Goal: Transaction & Acquisition: Purchase product/service

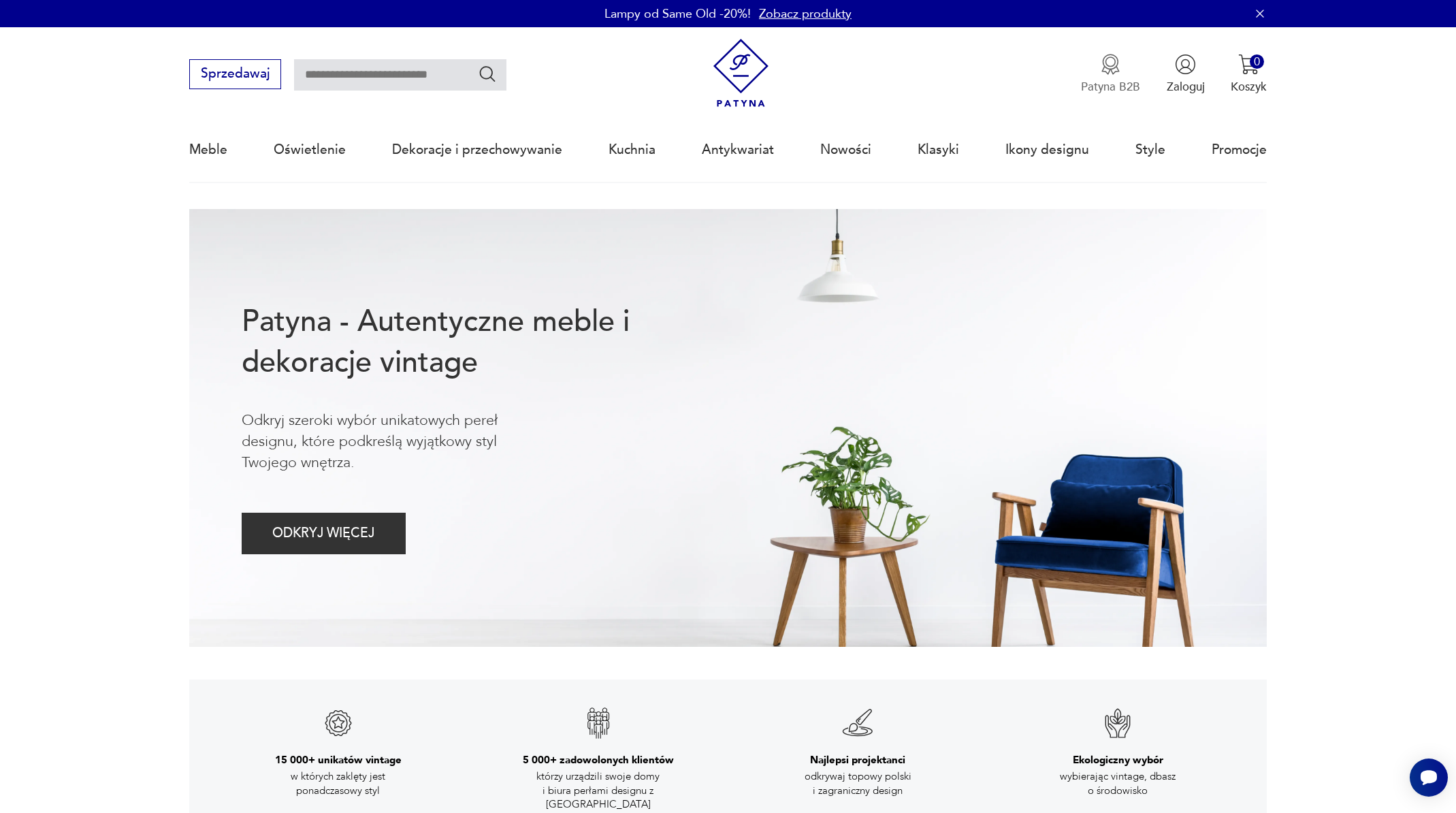
click at [1116, 87] on p "Patyna B2B" at bounding box center [1111, 86] width 60 height 16
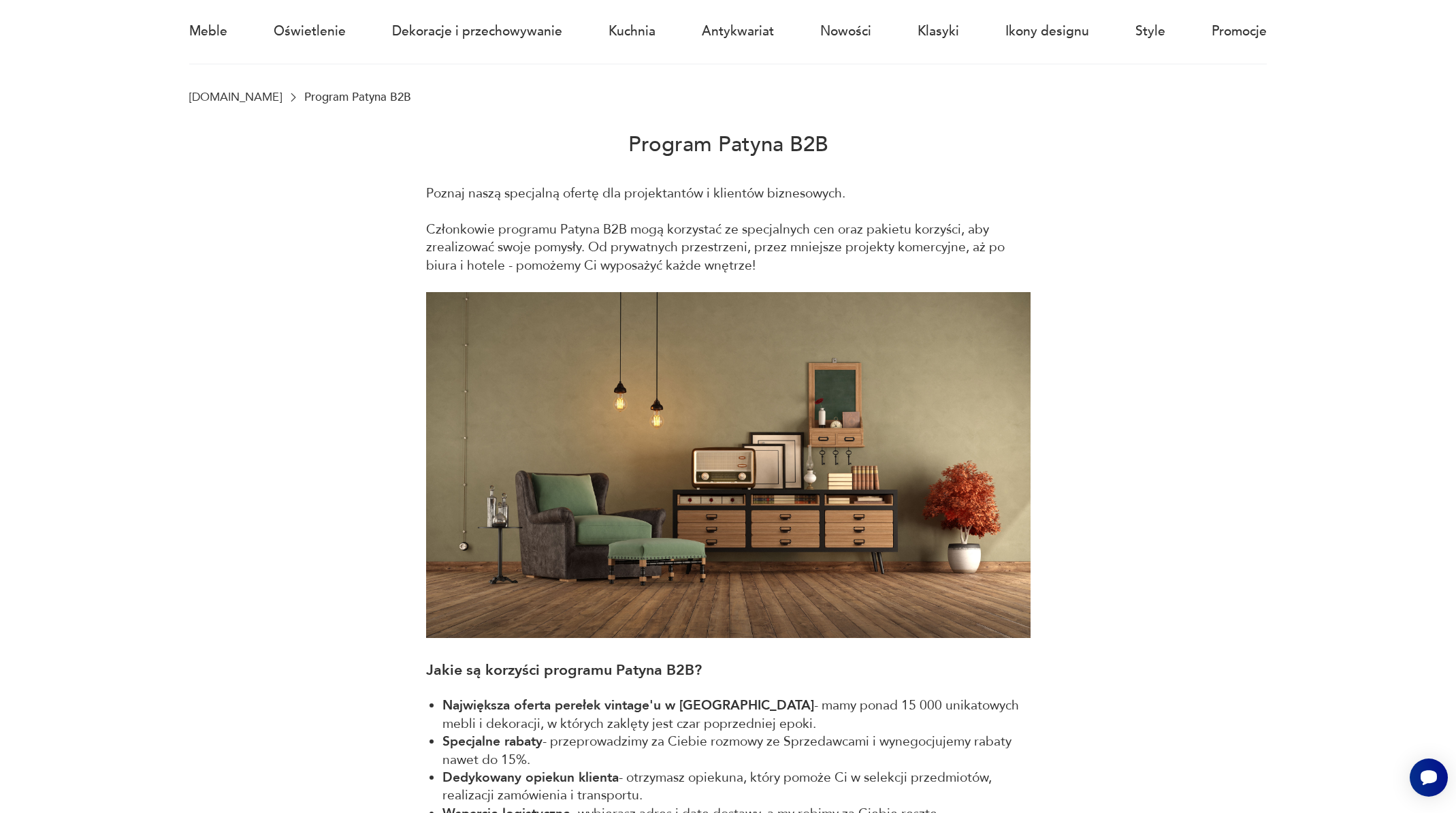
scroll to position [105, 0]
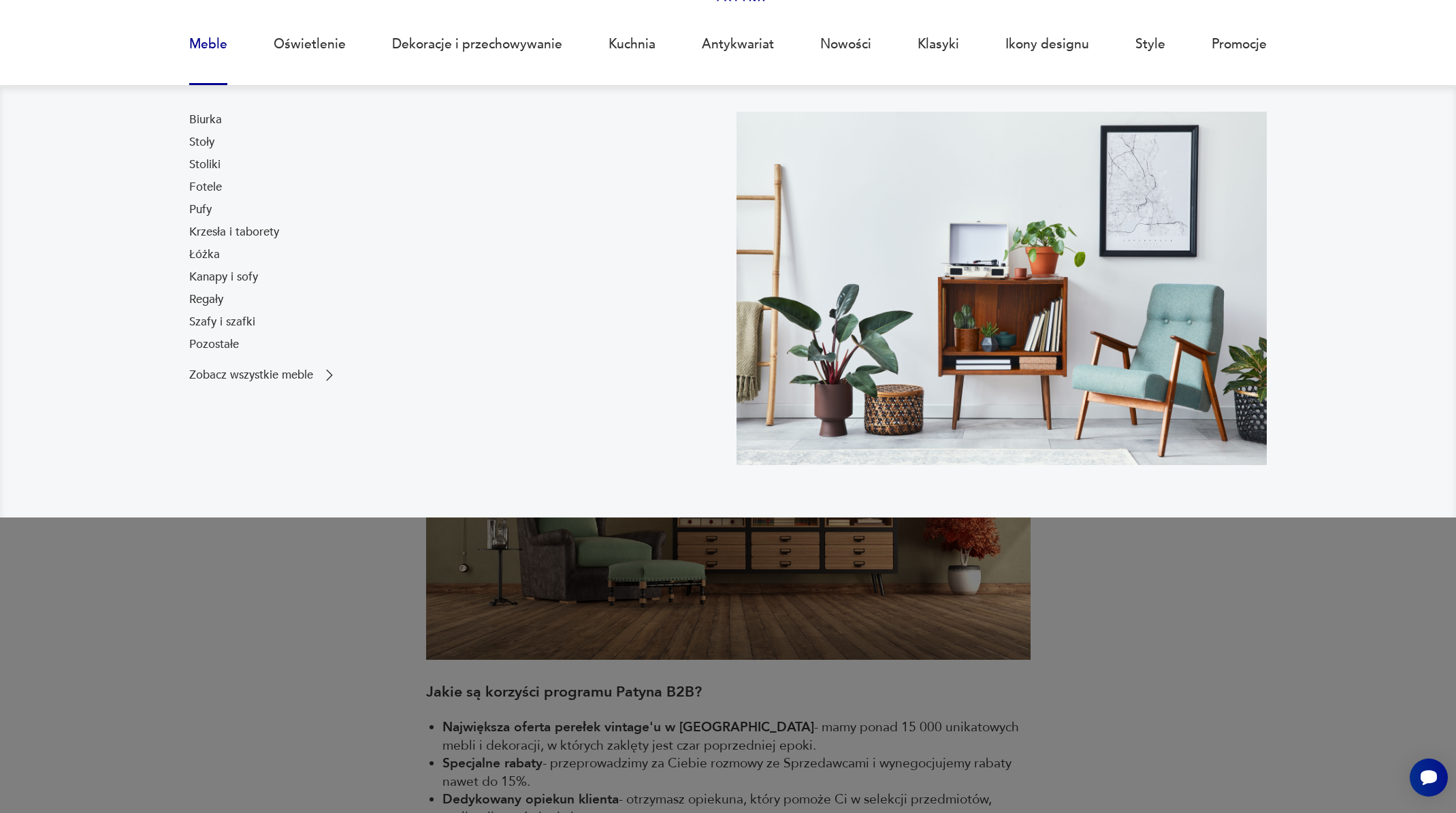
click at [213, 40] on link "Meble" at bounding box center [209, 44] width 38 height 62
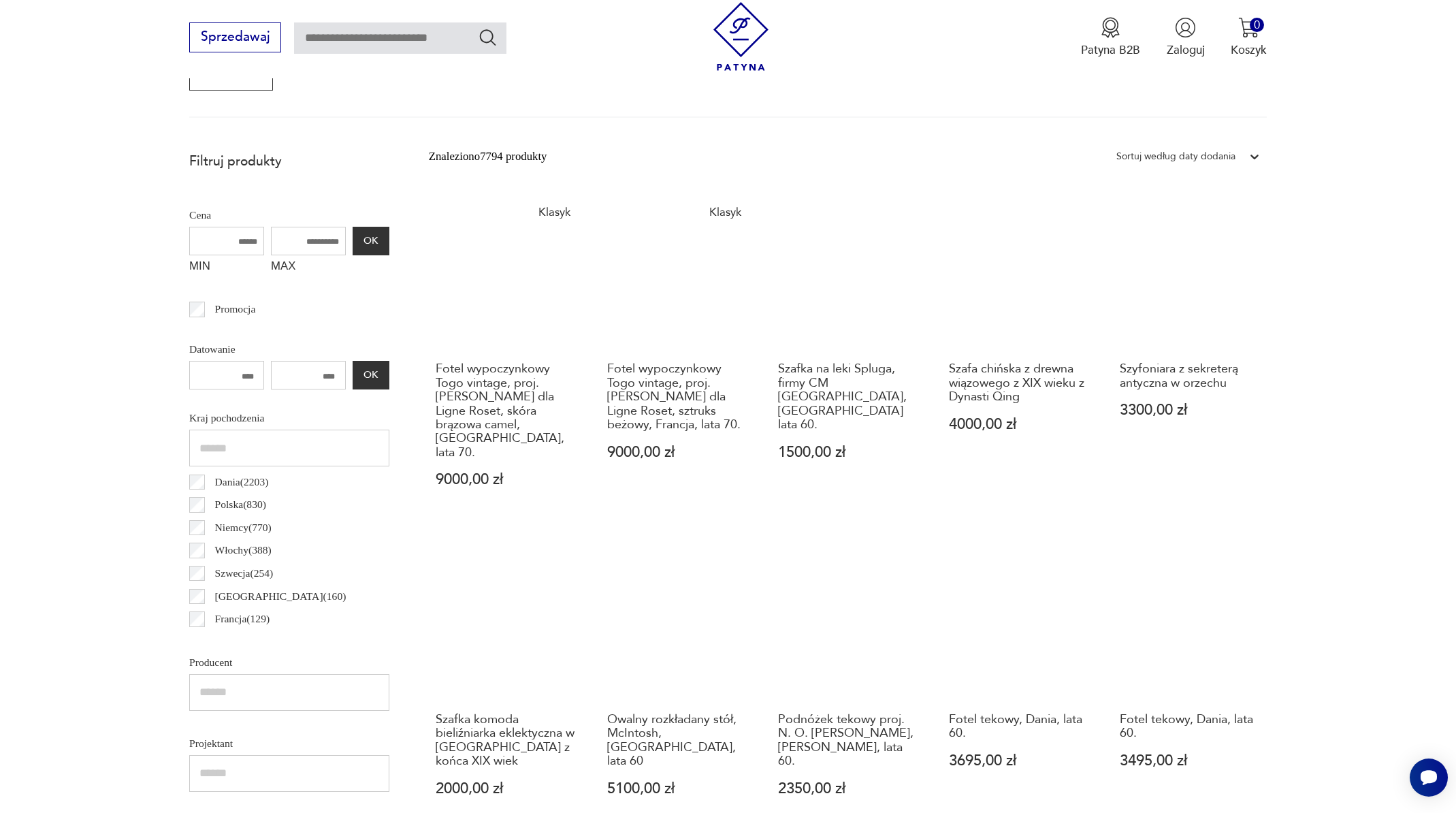
scroll to position [536, 0]
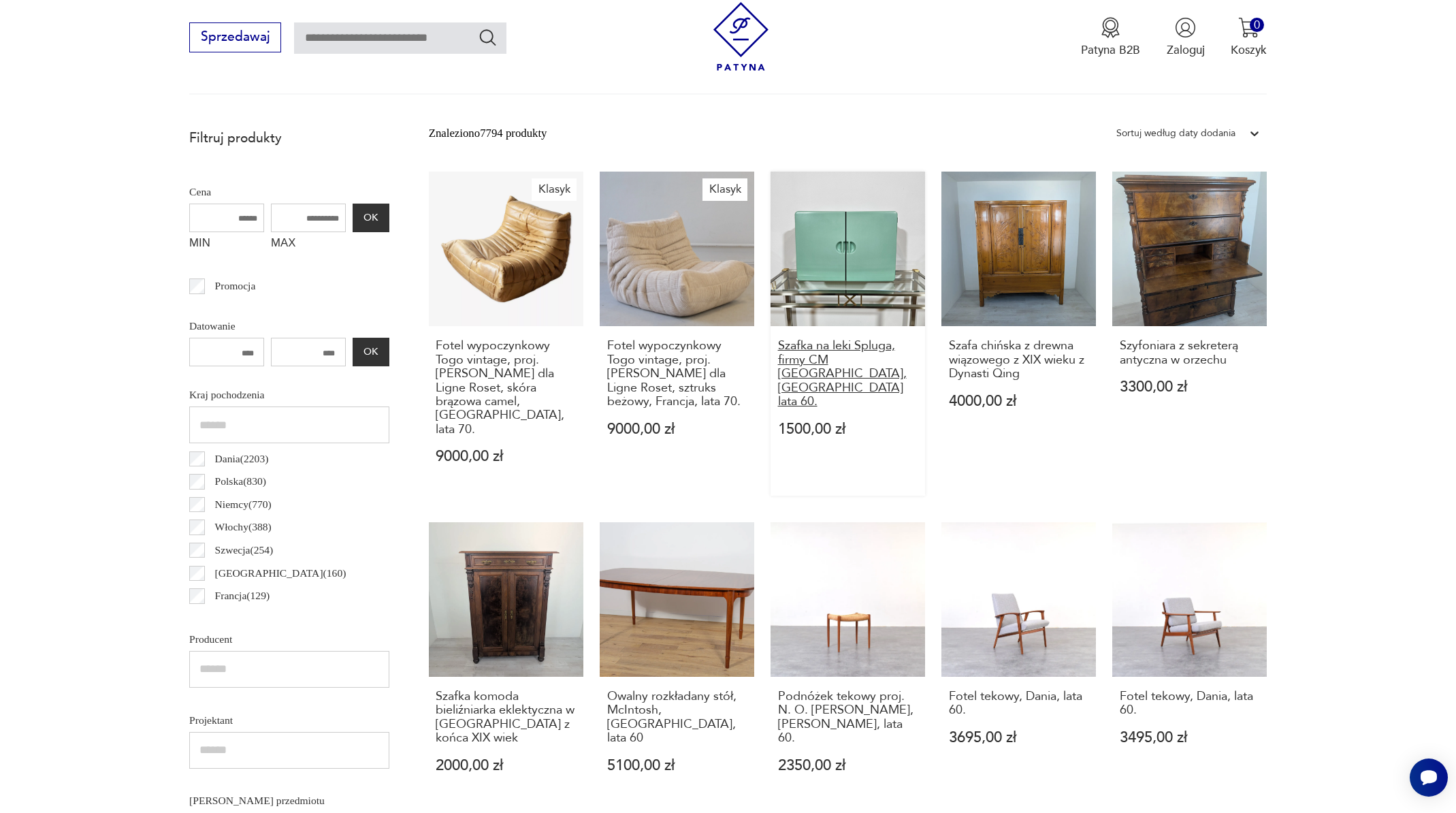
click at [830, 339] on h3 "Szafka na leki Spluga, firmy CM [GEOGRAPHIC_DATA], [GEOGRAPHIC_DATA] lata 60." at bounding box center [848, 374] width 139 height 70
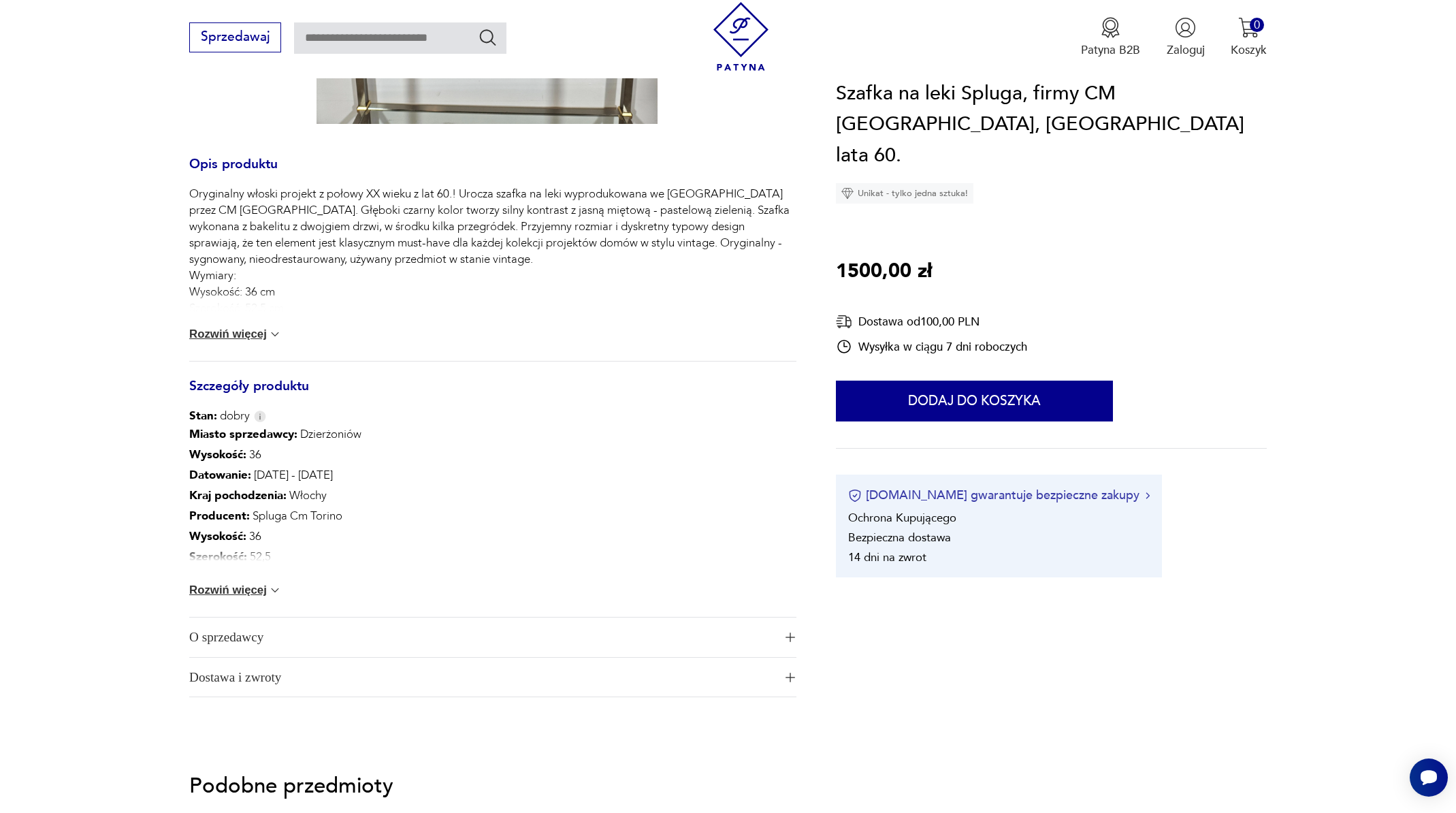
scroll to position [581, 0]
click at [255, 335] on button "Rozwiń więcej" at bounding box center [235, 332] width 93 height 14
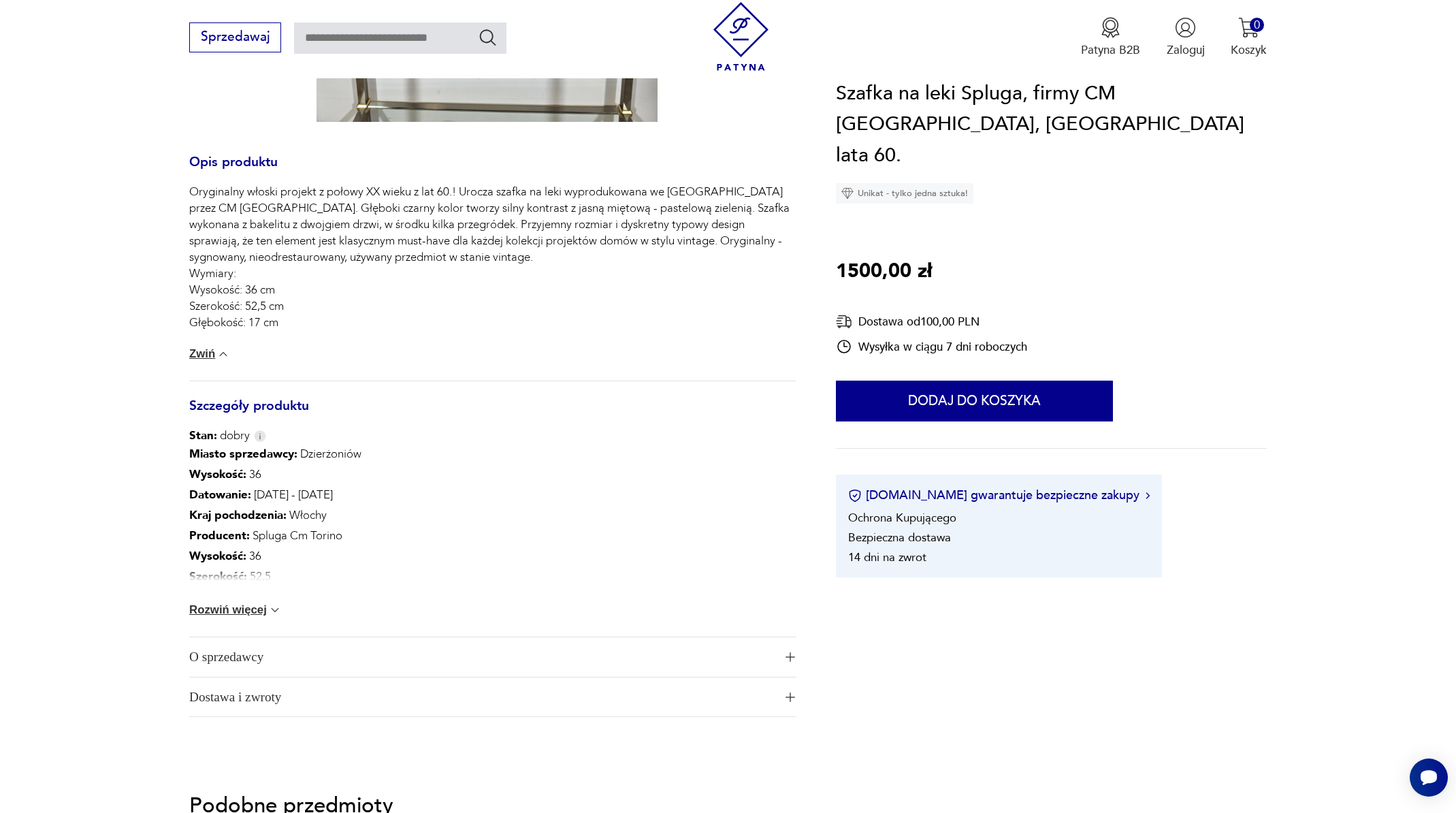
click at [213, 608] on button "Rozwiń więcej" at bounding box center [235, 610] width 93 height 14
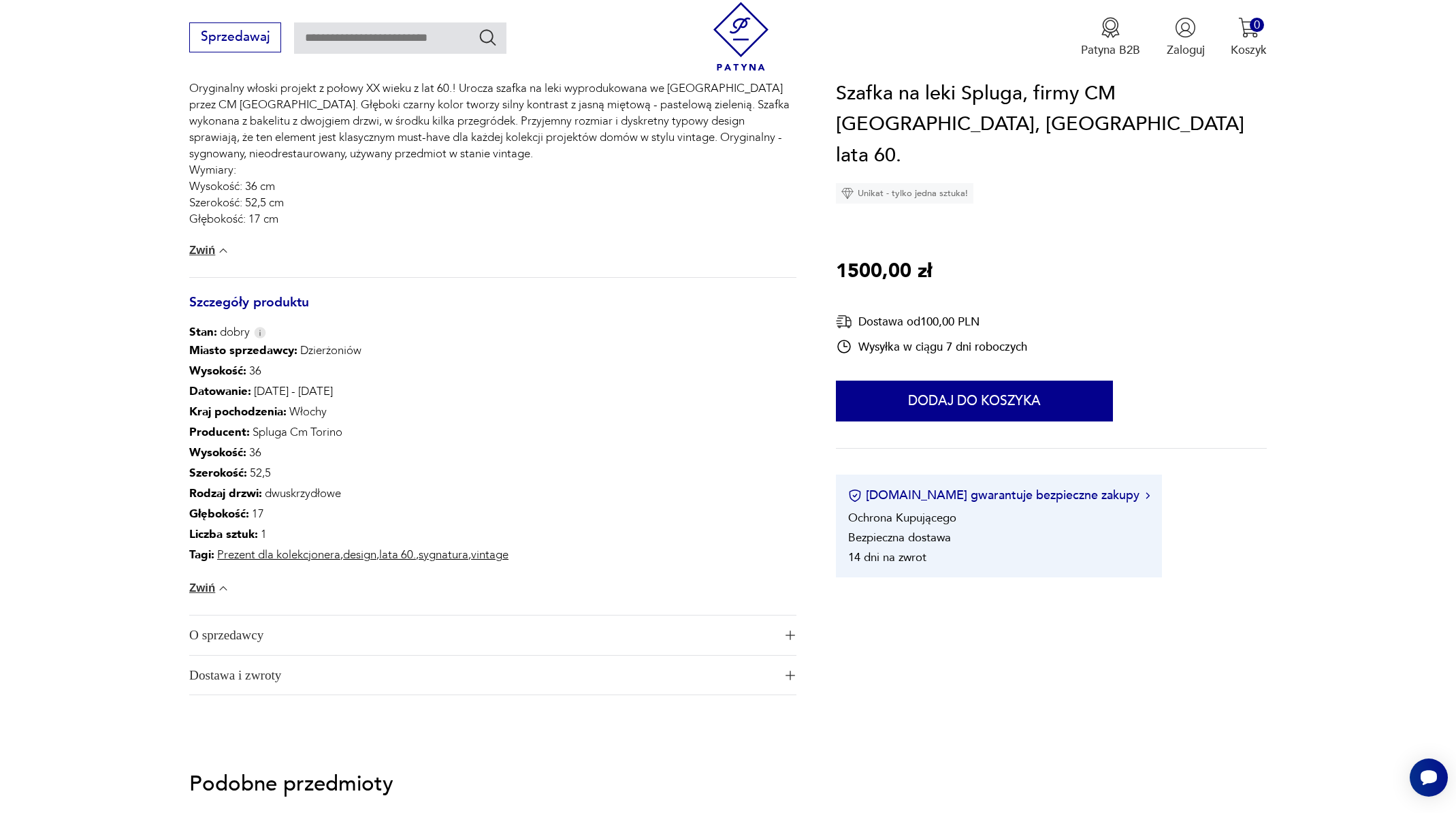
scroll to position [840, 0]
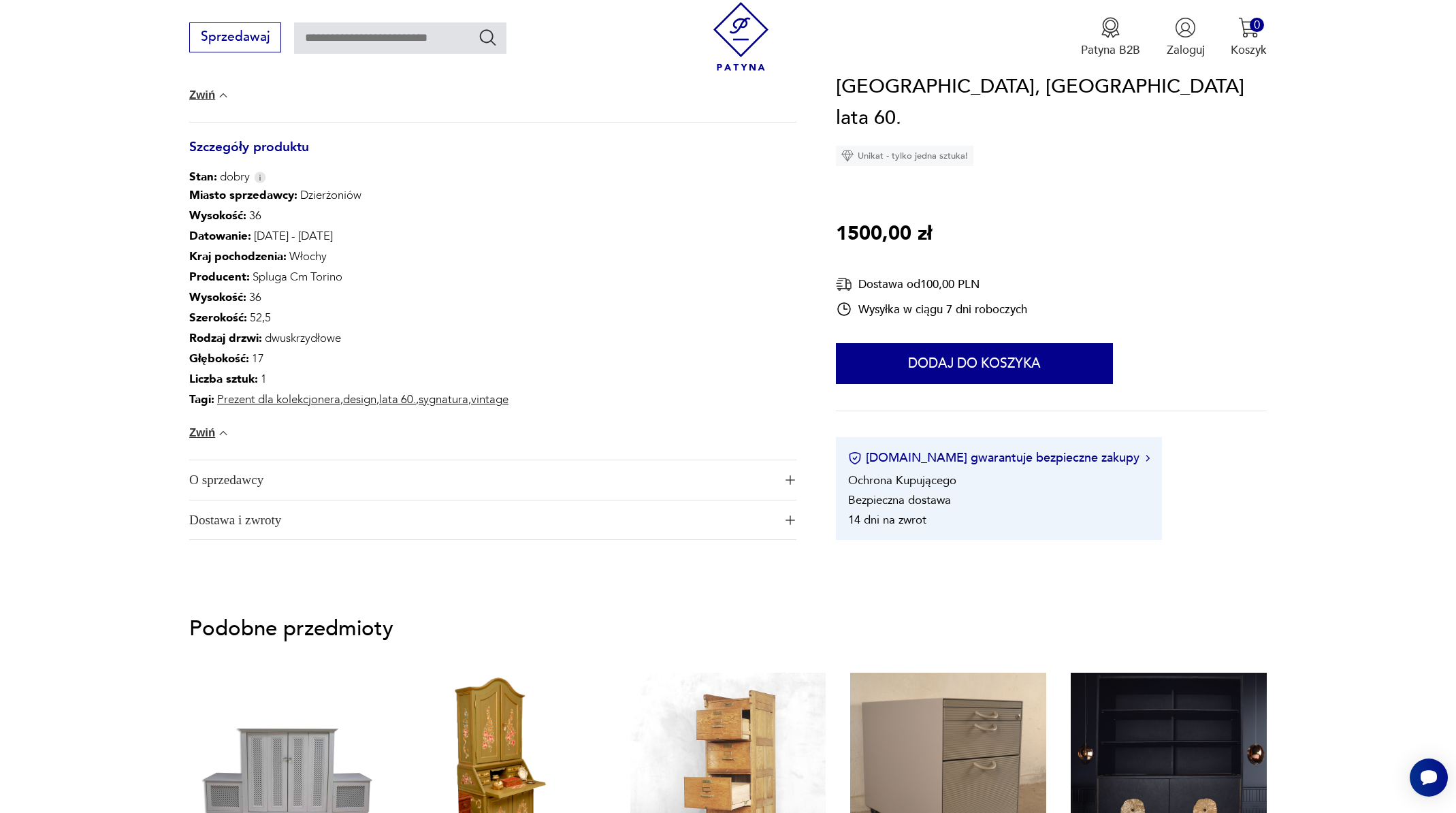
click at [276, 467] on span "O sprzedawcy" at bounding box center [482, 479] width 585 height 39
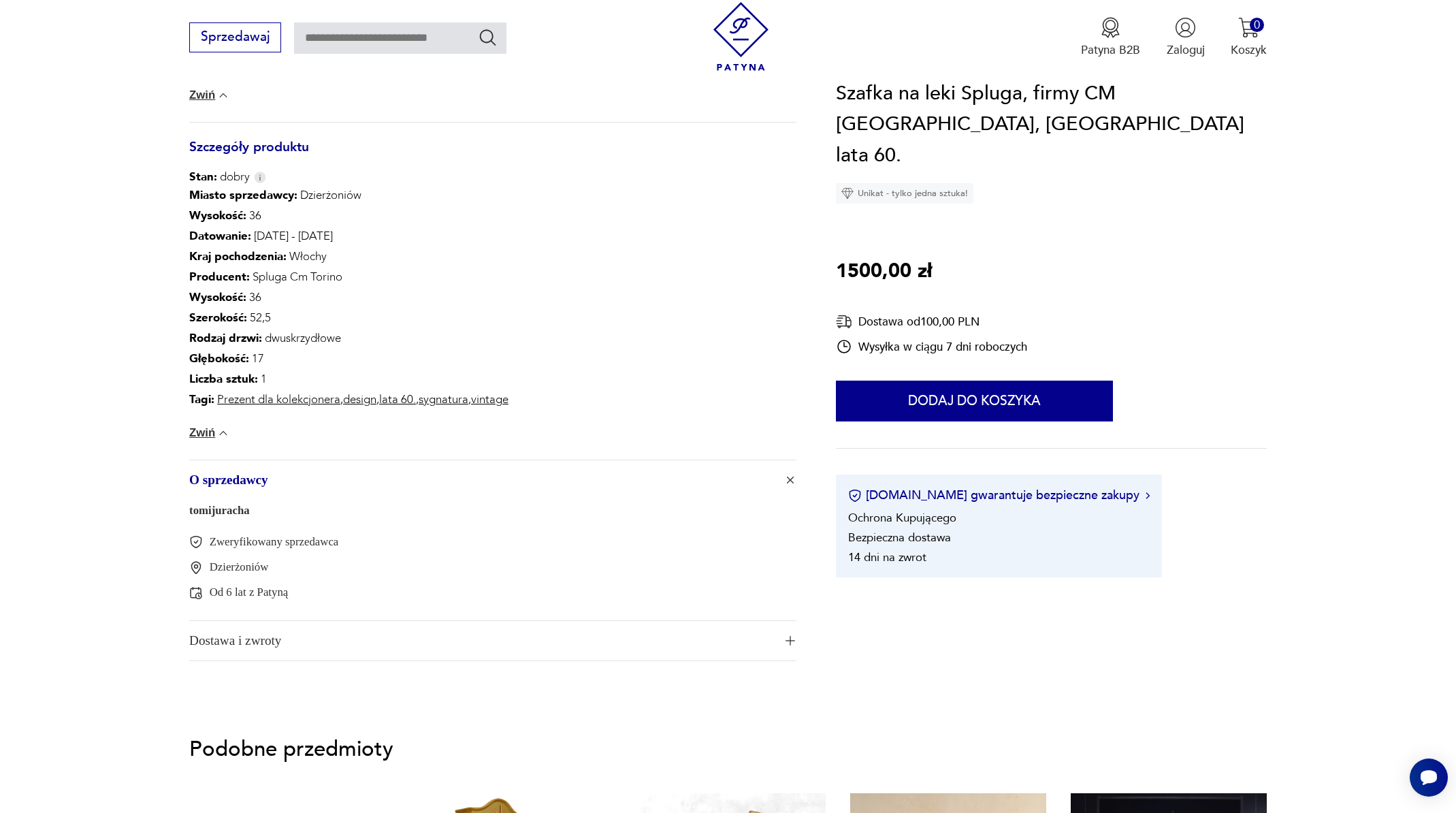
click at [276, 467] on span "O sprzedawcy" at bounding box center [482, 479] width 585 height 39
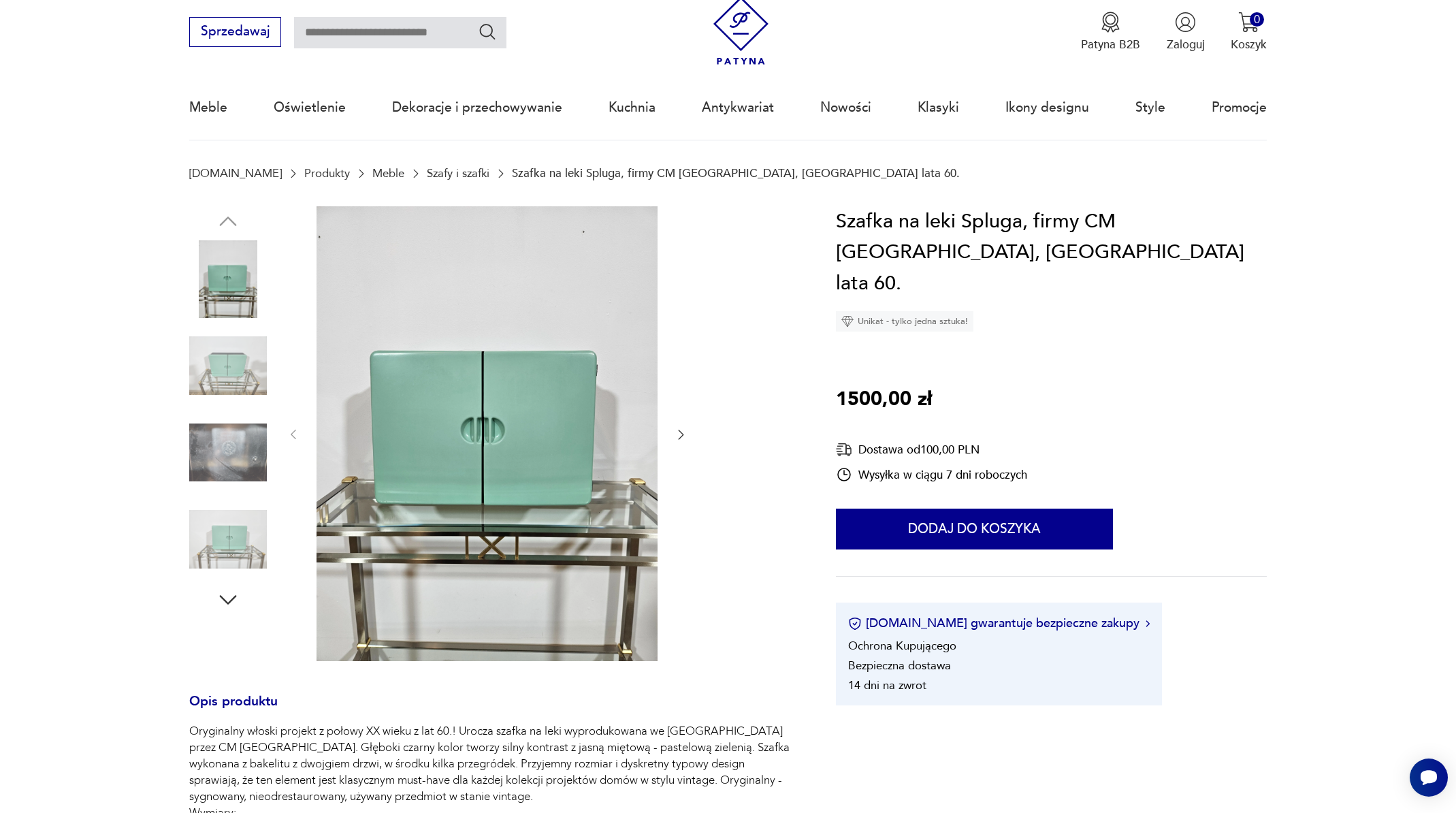
scroll to position [2, 0]
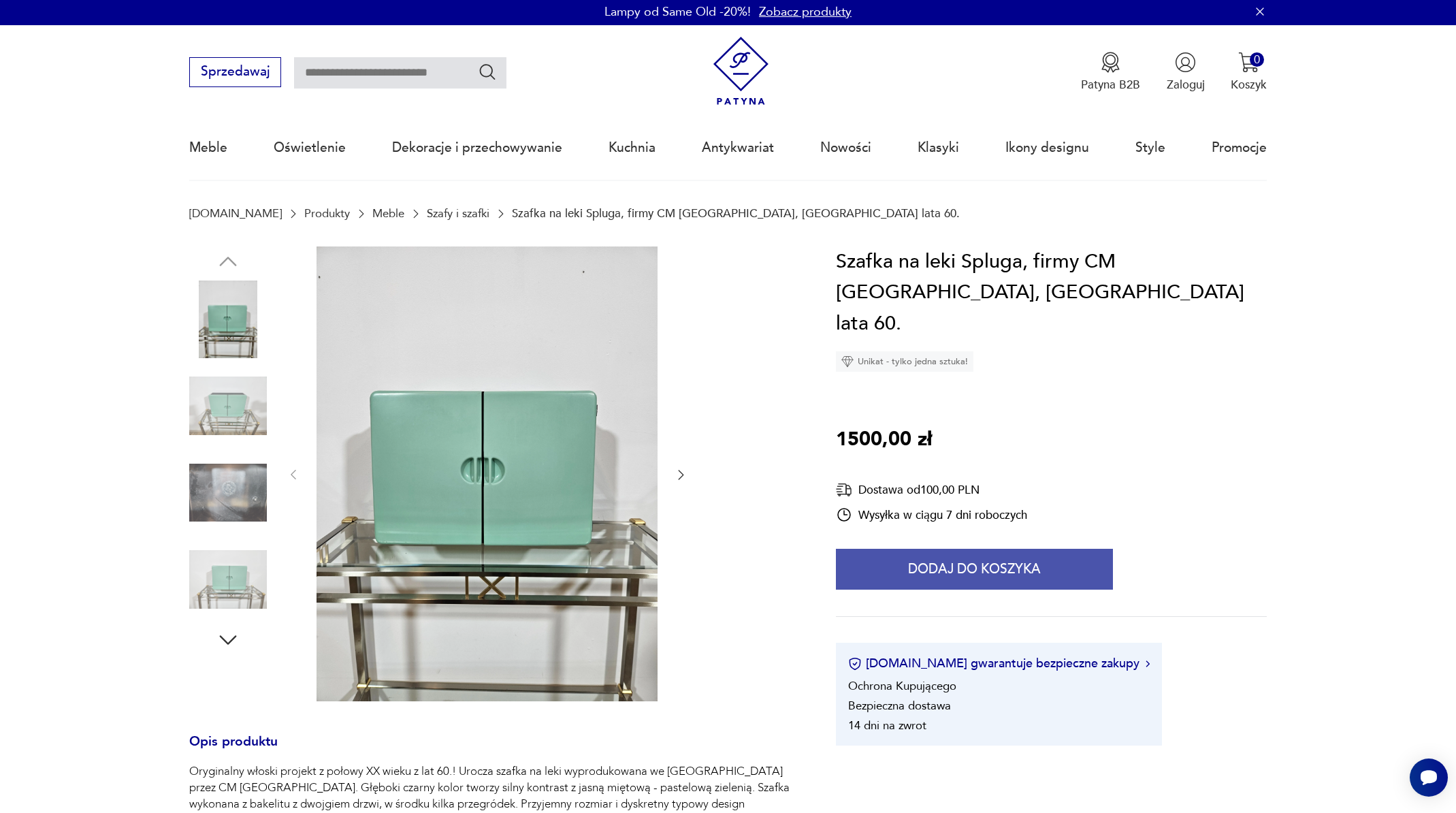
click at [1011, 549] on button "Dodaj do koszyka" at bounding box center [974, 569] width 277 height 41
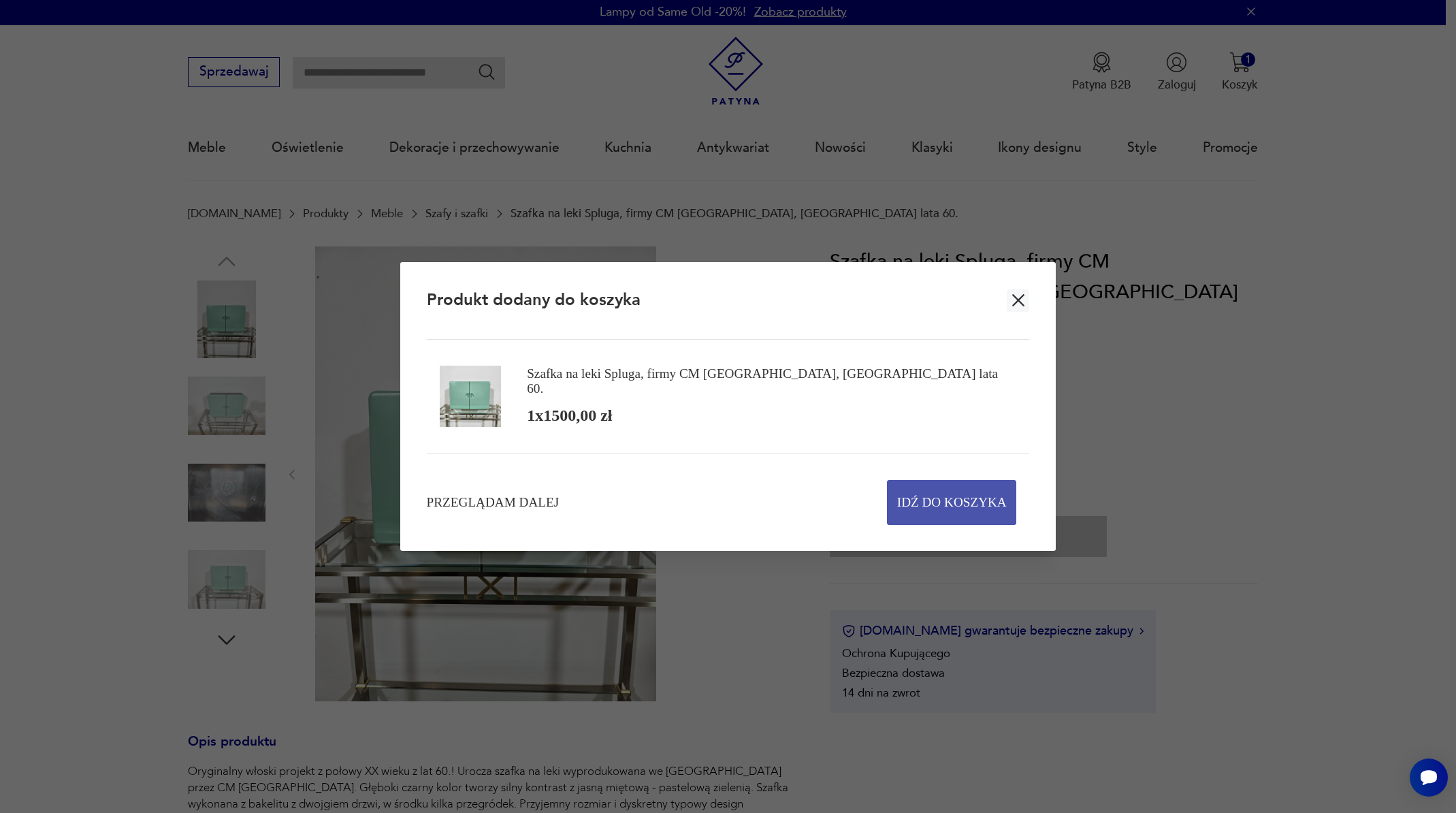
click at [960, 510] on span "Idź do koszyka" at bounding box center [952, 502] width 110 height 44
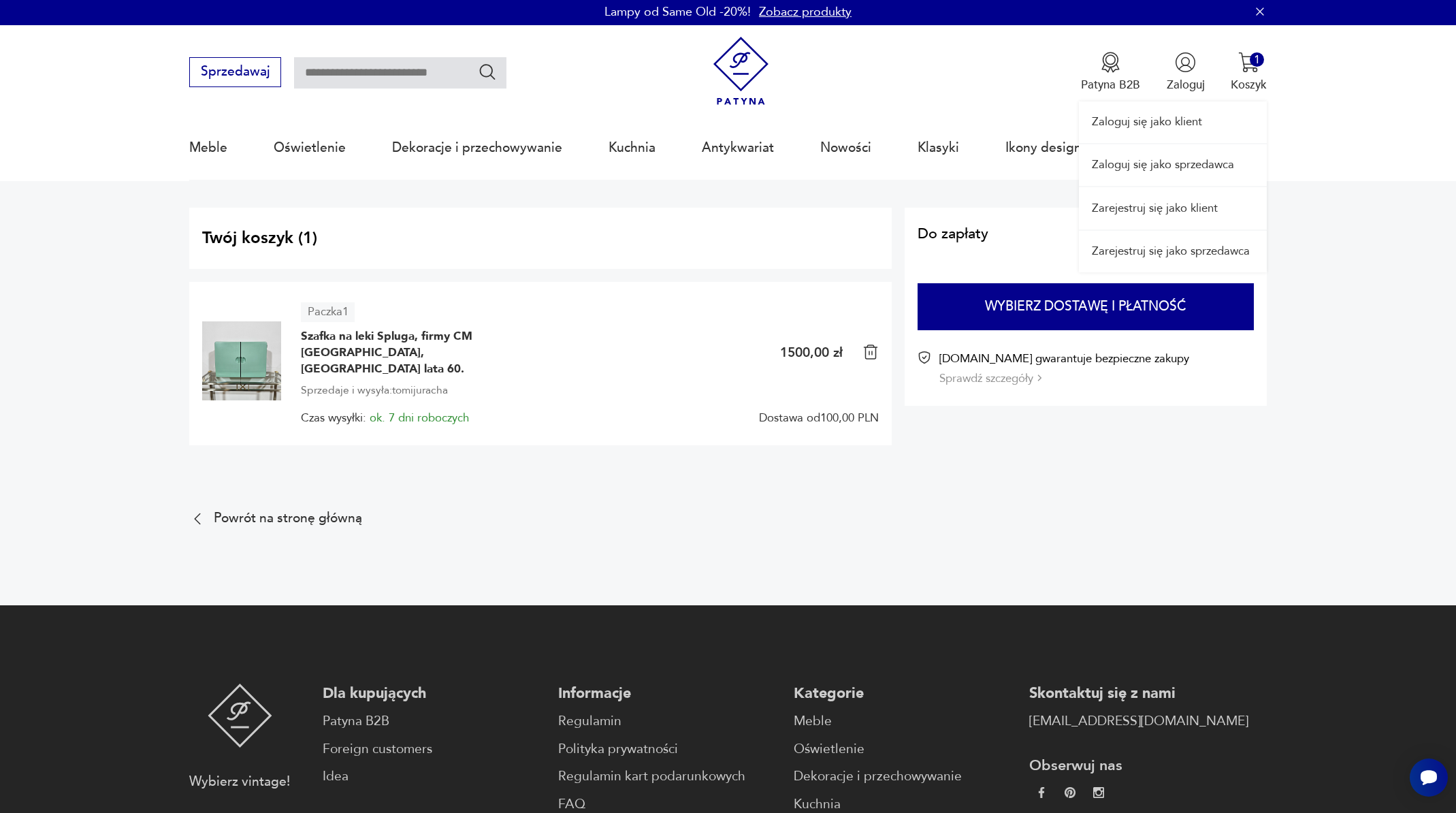
click at [1166, 212] on link "Zarejestruj się jako klient" at bounding box center [1172, 207] width 188 height 41
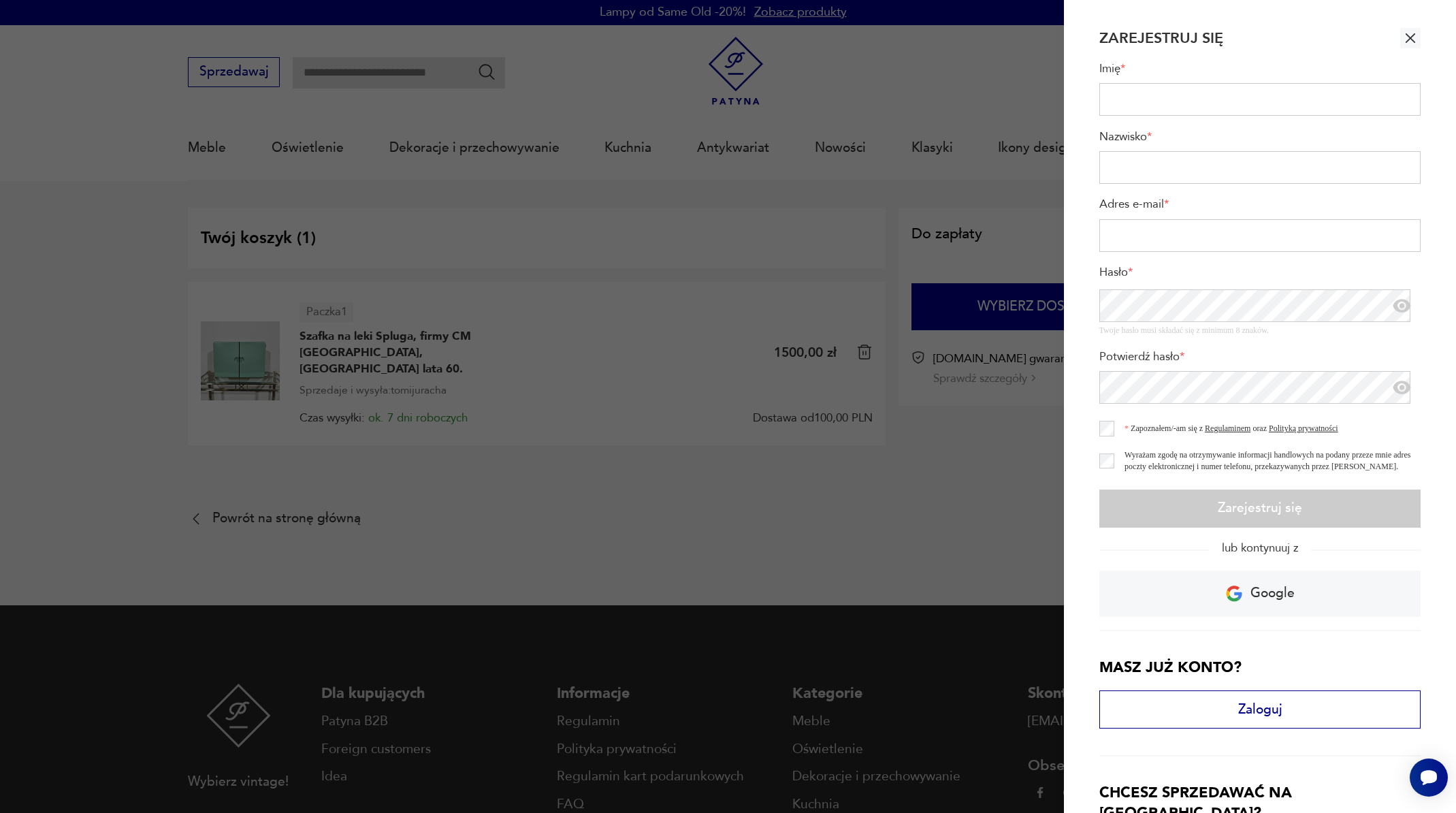
scroll to position [82, 0]
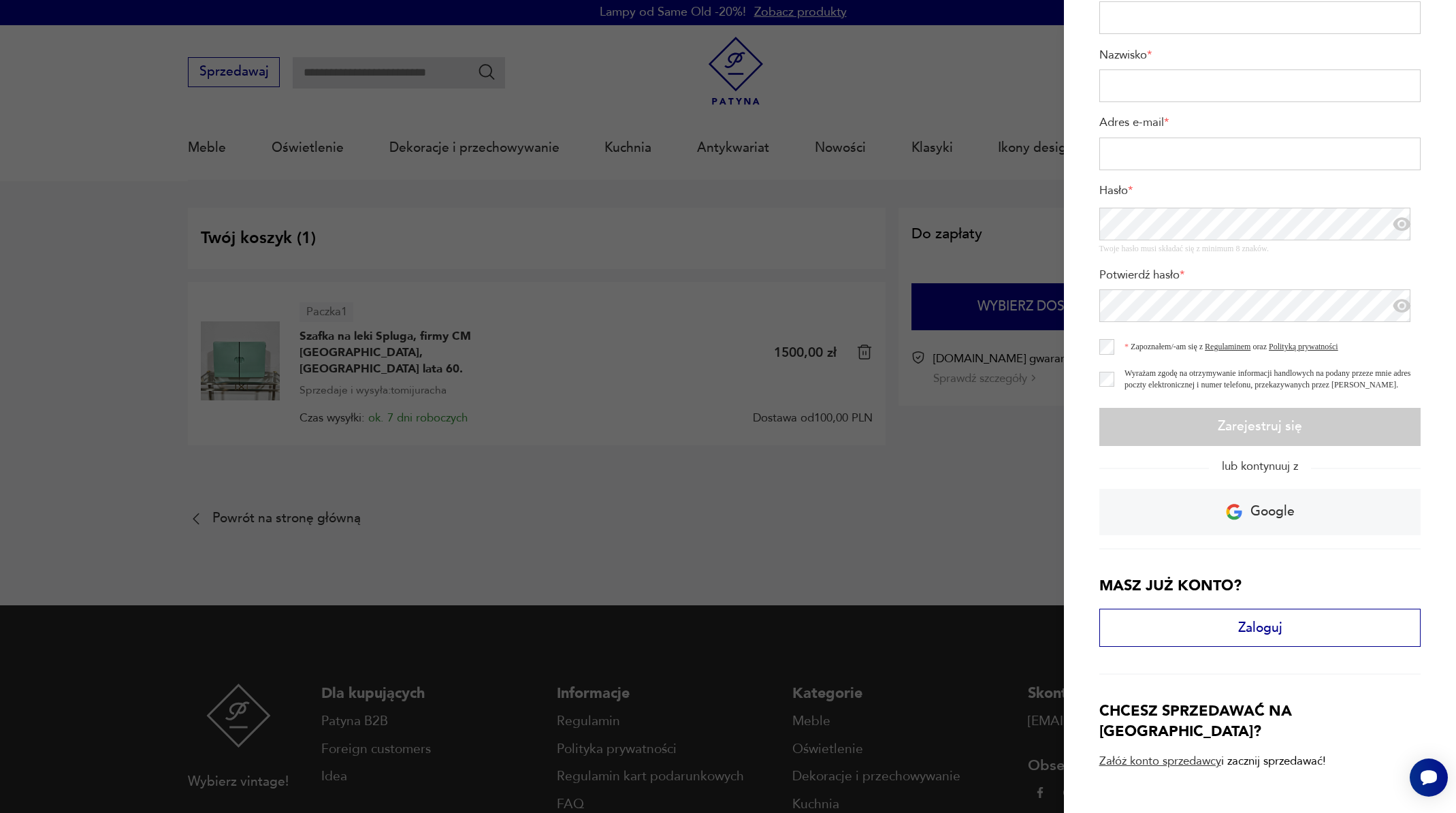
click at [983, 113] on div at bounding box center [728, 406] width 1456 height 813
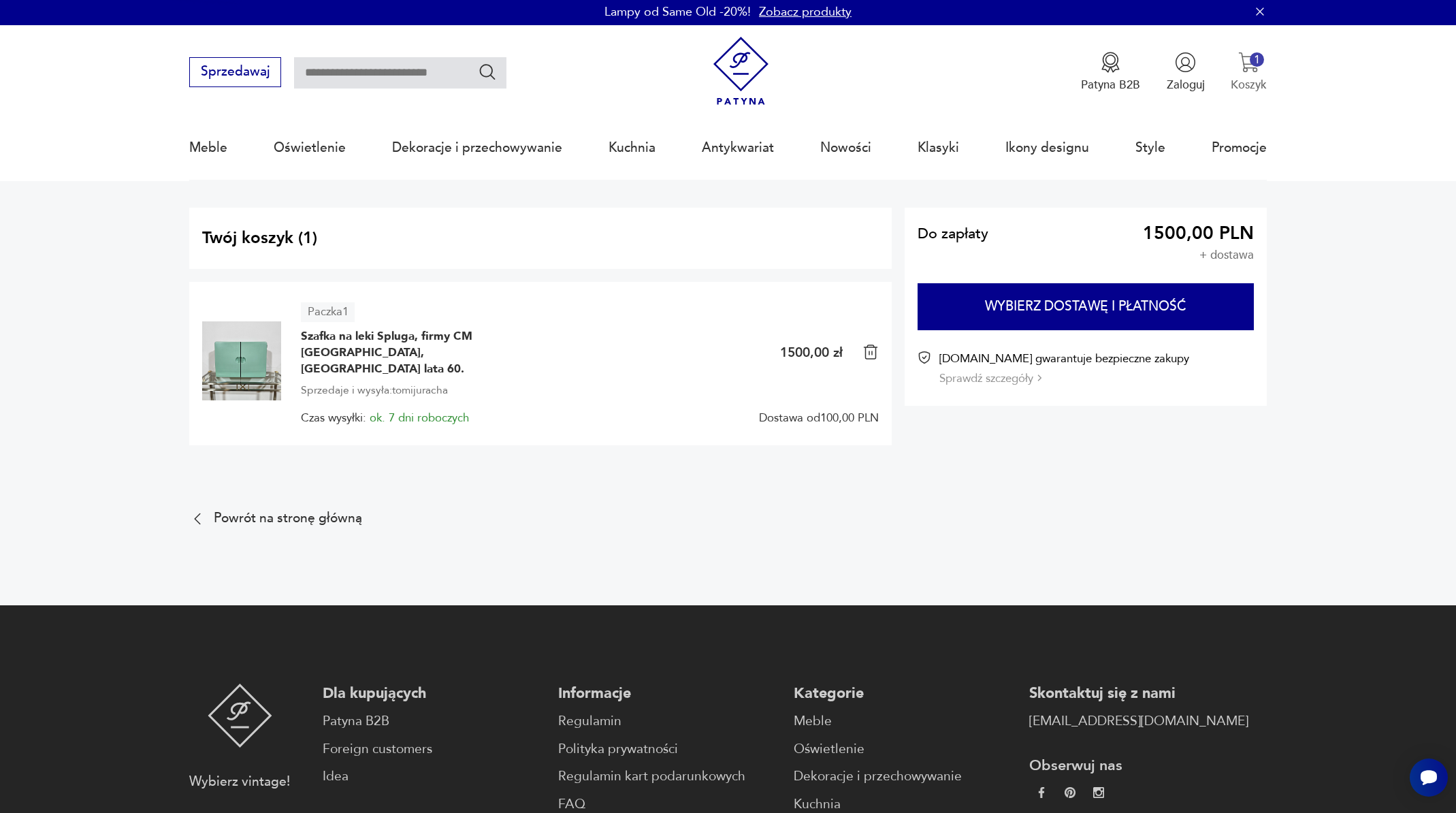
click at [1253, 68] on img "button" at bounding box center [1248, 61] width 21 height 21
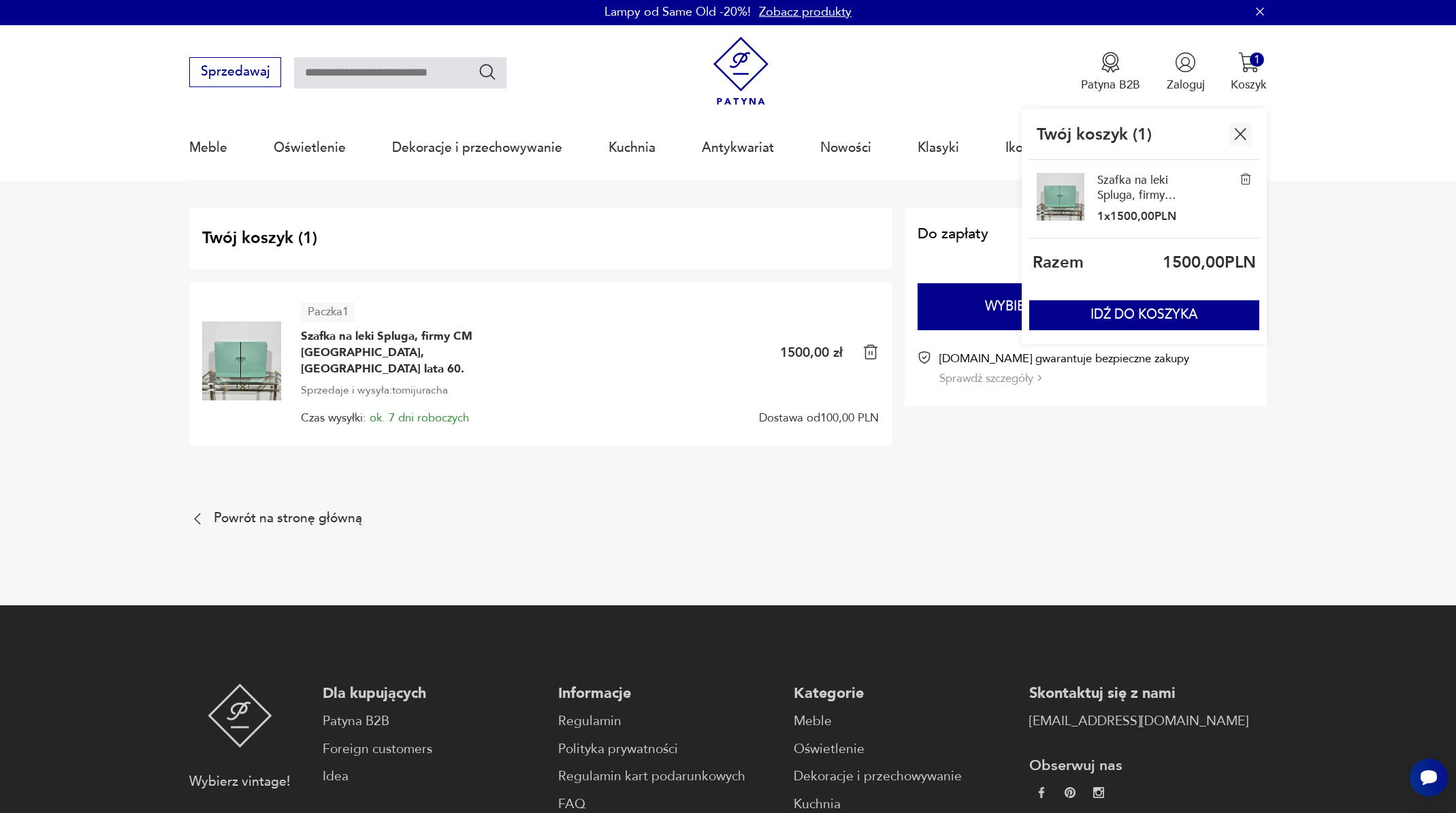
click at [1332, 68] on nav "Sprzedawaj Patyna B2B Zaloguj 1 Koszyk Twój koszyk ( 1 ) Szafka na leki Spluga,…" at bounding box center [728, 103] width 1456 height 156
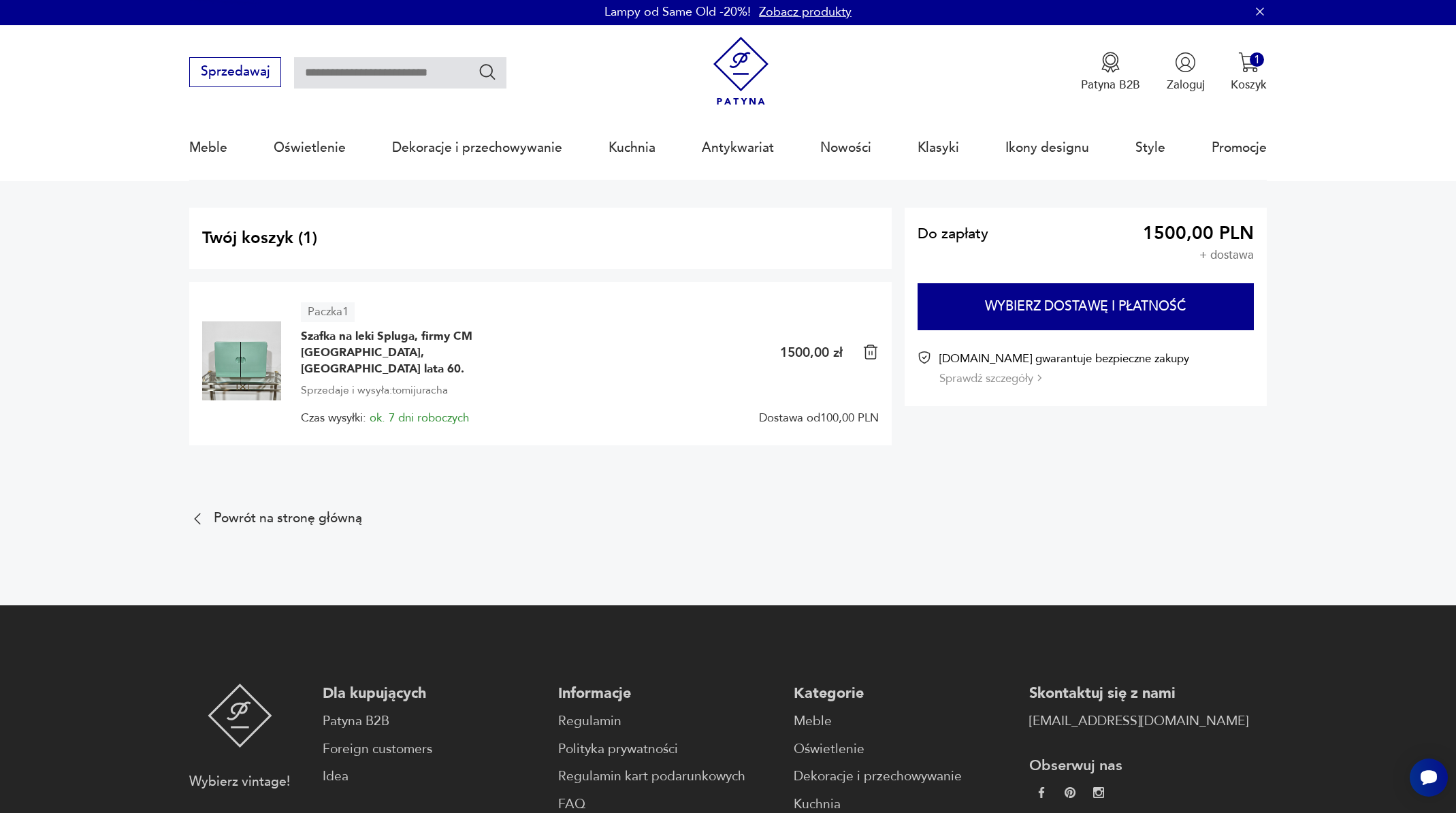
click at [1263, 10] on icon "button" at bounding box center [1260, 11] width 14 height 14
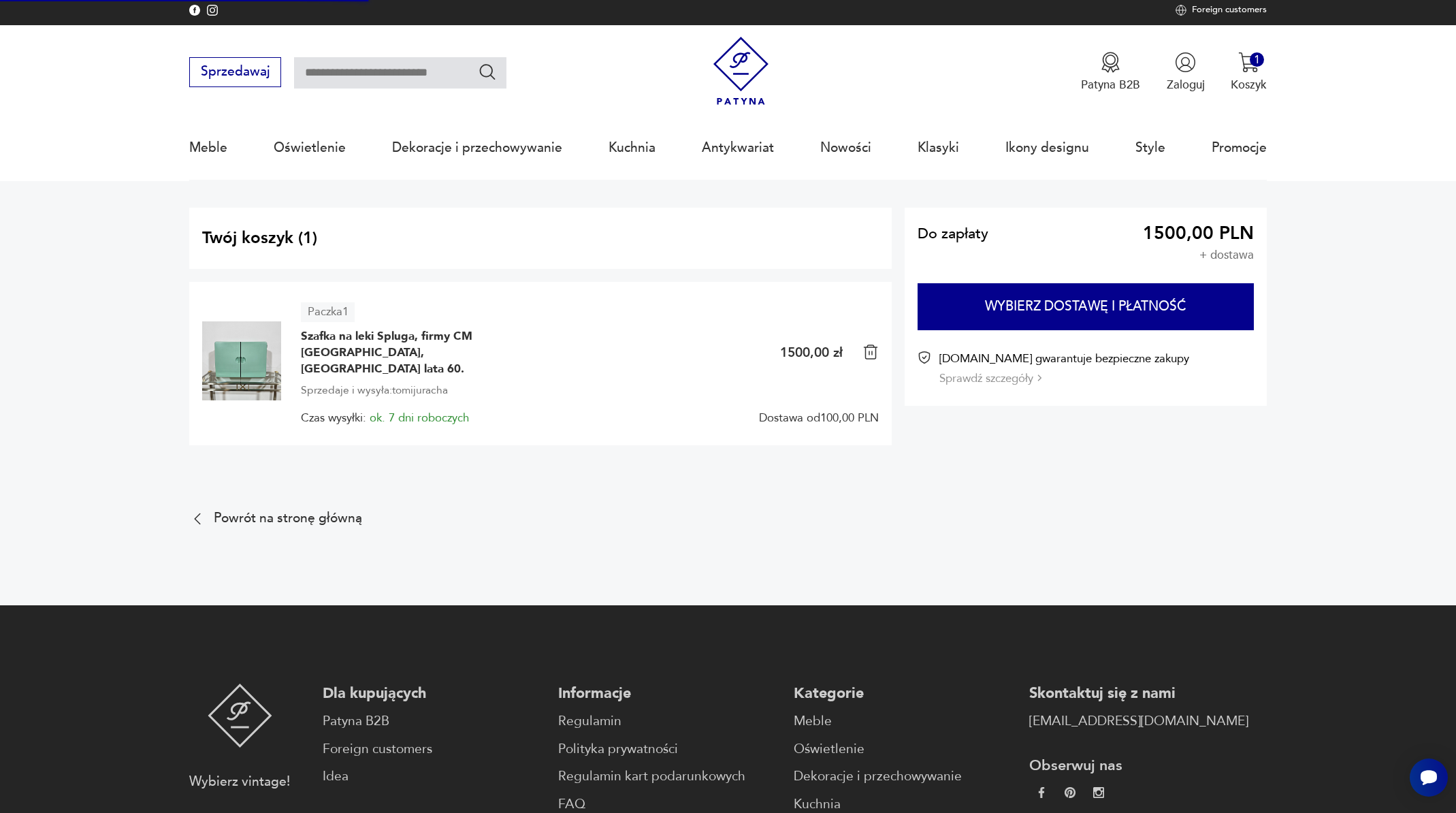
click at [1223, 5] on p "Foreign customers" at bounding box center [1230, 10] width 75 height 11
